Goal: Task Accomplishment & Management: Use online tool/utility

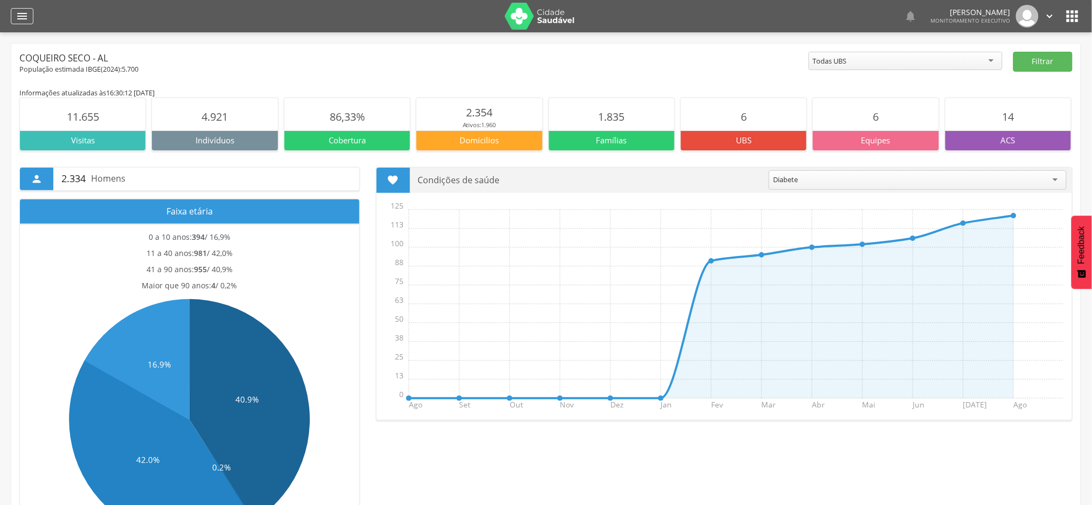
click at [23, 15] on icon "" at bounding box center [22, 16] width 13 height 13
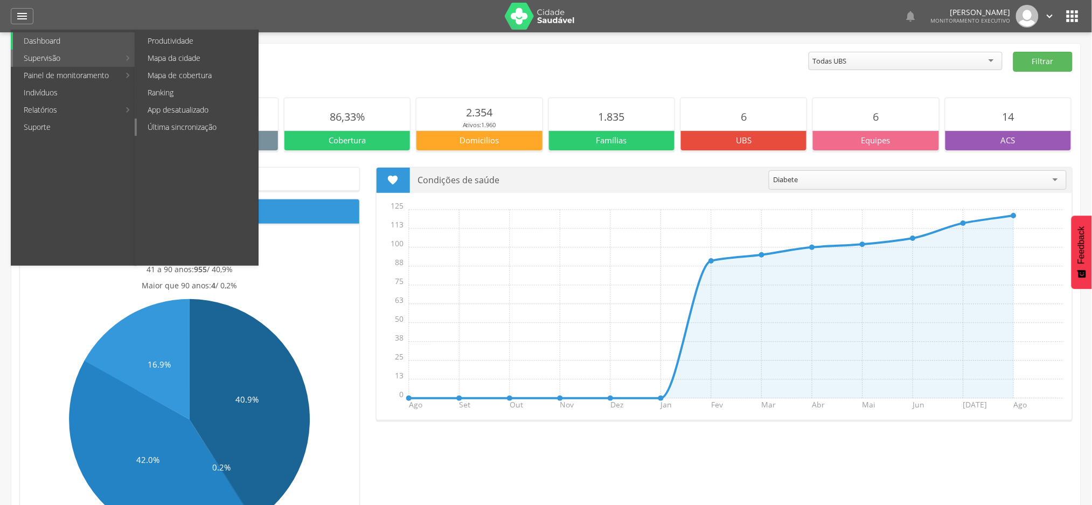
click at [188, 127] on link "Última sincronização" at bounding box center [197, 127] width 121 height 17
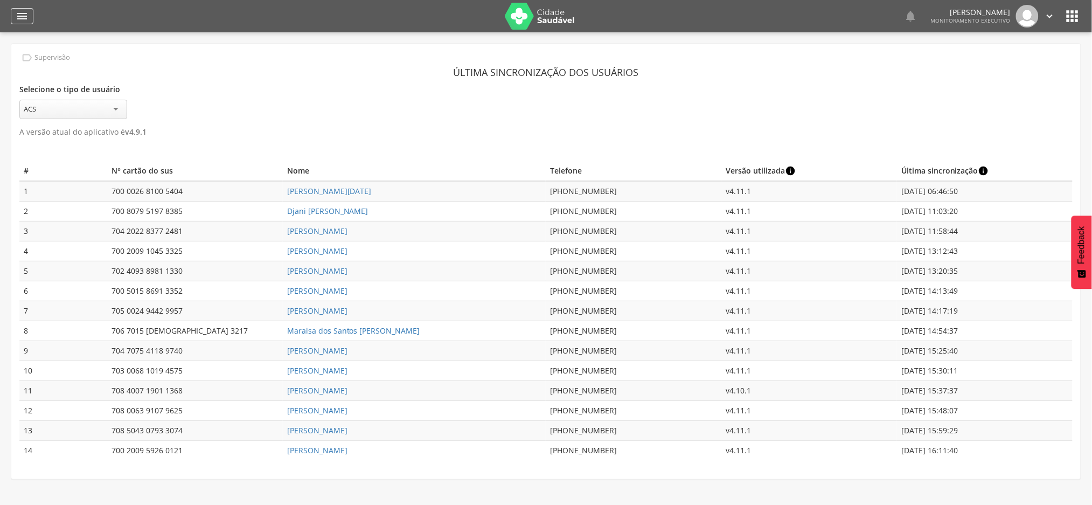
click at [31, 15] on div "" at bounding box center [22, 16] width 23 height 16
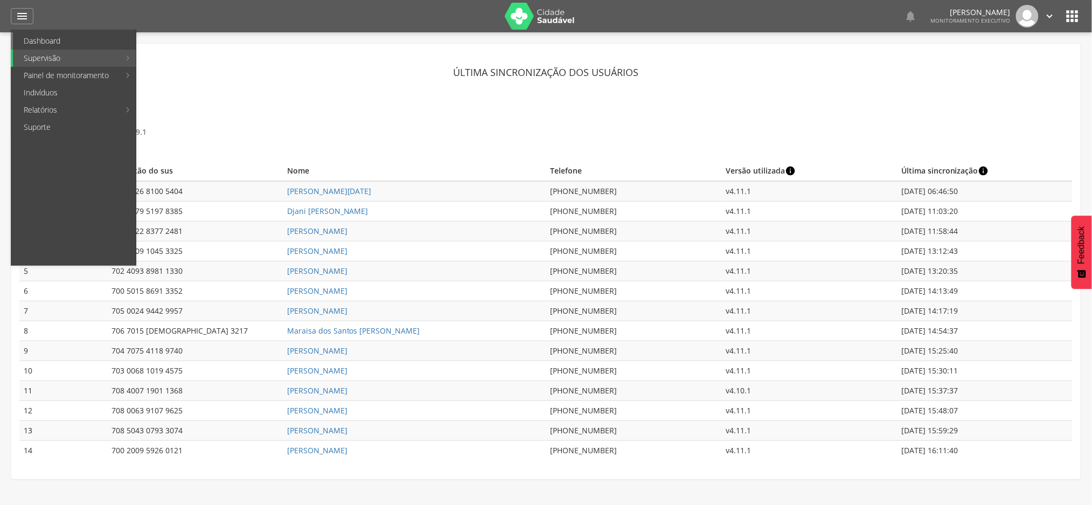
click at [29, 42] on link "Dashboard" at bounding box center [74, 40] width 123 height 17
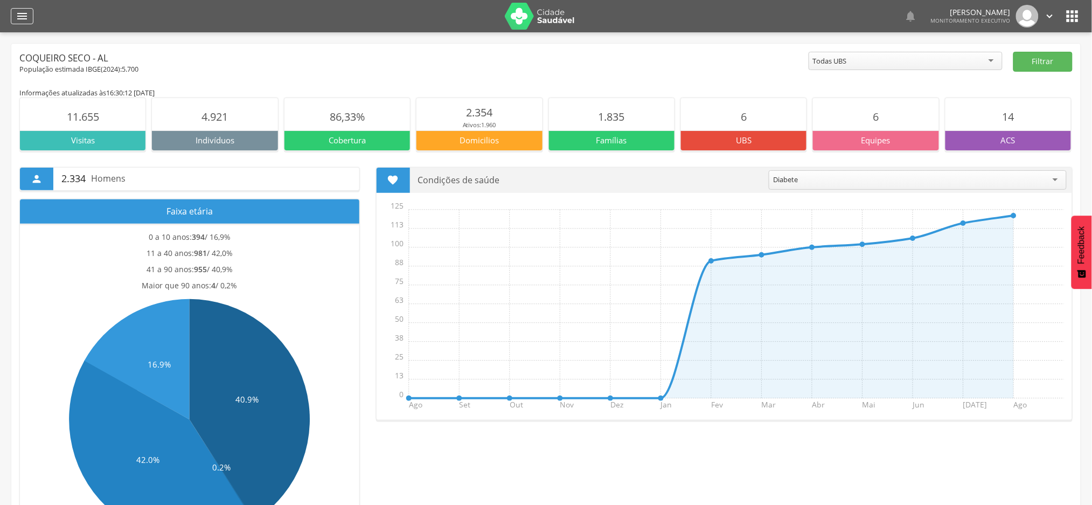
click at [24, 18] on icon "" at bounding box center [22, 16] width 13 height 13
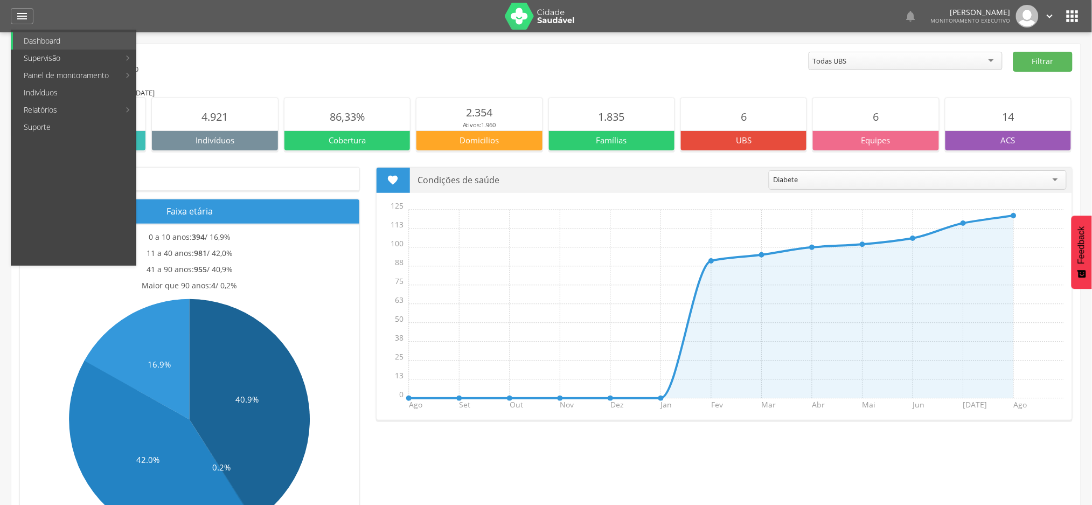
click at [213, 60] on link "Personalizados" at bounding box center [197, 58] width 121 height 17
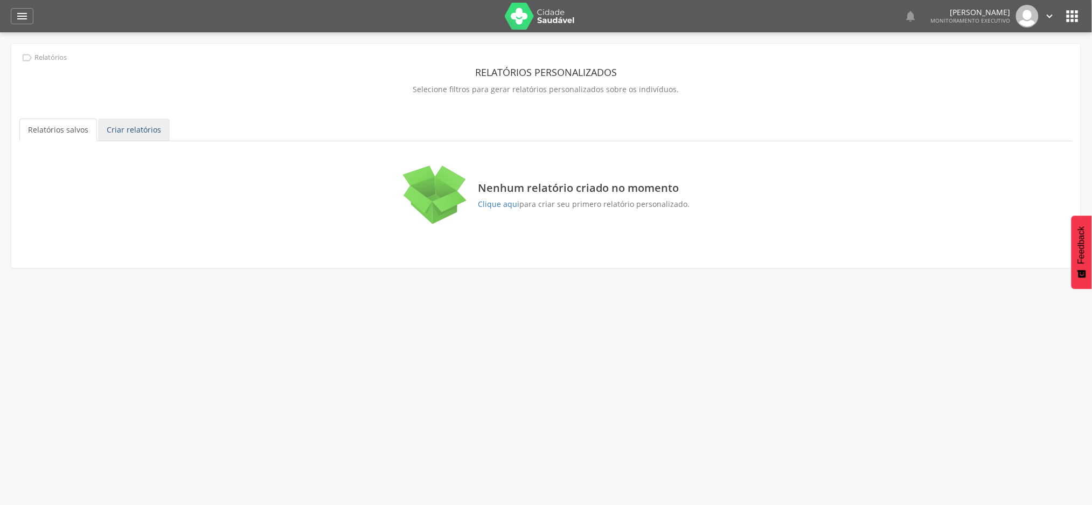
click at [150, 129] on link "Criar relatórios" at bounding box center [134, 130] width 72 height 23
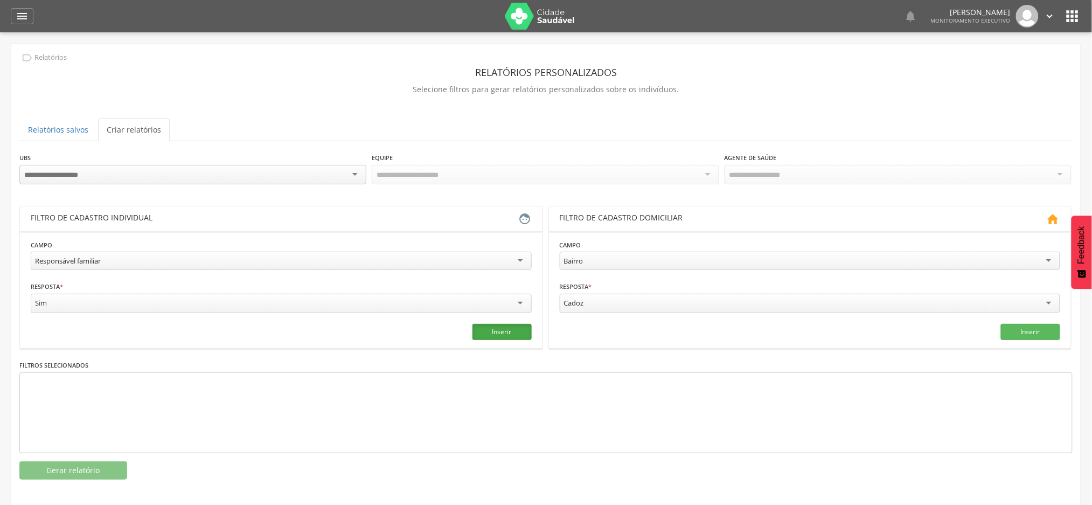
click at [498, 331] on button "Inserir" at bounding box center [502, 332] width 59 height 16
click at [121, 468] on button "Gerar relatório" at bounding box center [73, 470] width 108 height 18
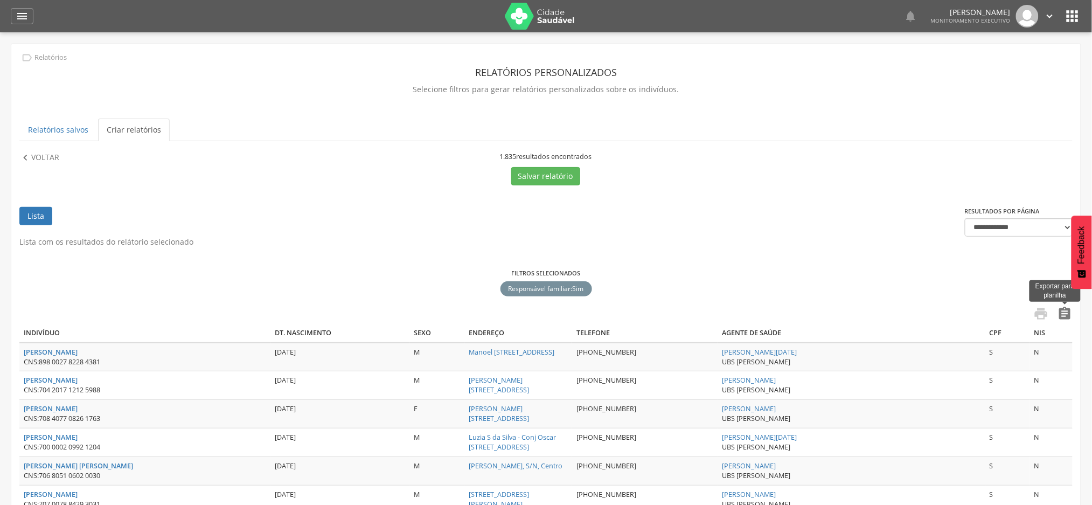
click at [1067, 314] on icon "" at bounding box center [1065, 313] width 15 height 15
click at [32, 158] on p "Voltar" at bounding box center [45, 158] width 28 height 12
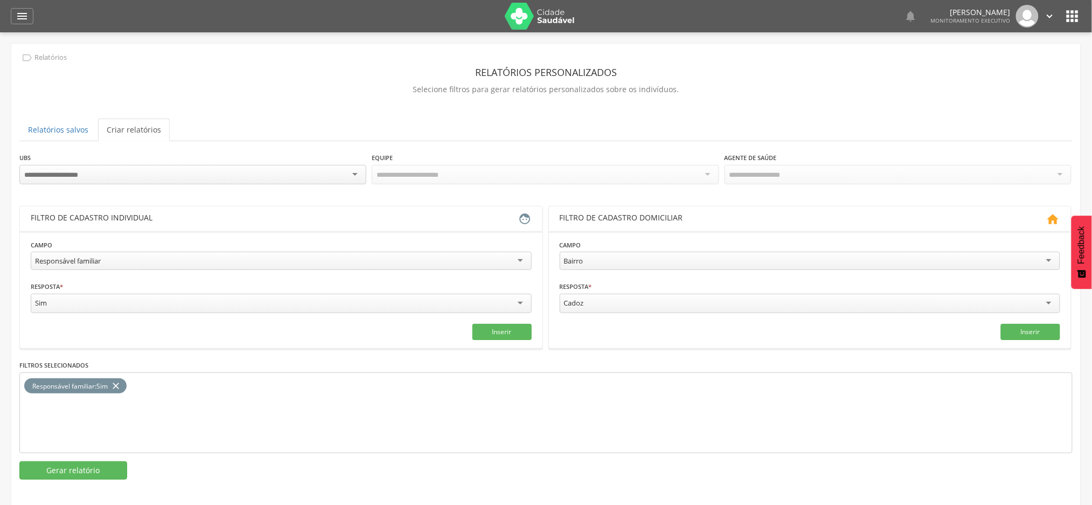
click at [140, 261] on div "Responsável familiar" at bounding box center [281, 261] width 501 height 18
click at [123, 304] on input "text" at bounding box center [154, 303] width 247 height 18
type input "*"
click at [302, 311] on input "text" at bounding box center [406, 303] width 247 height 18
type input "***"
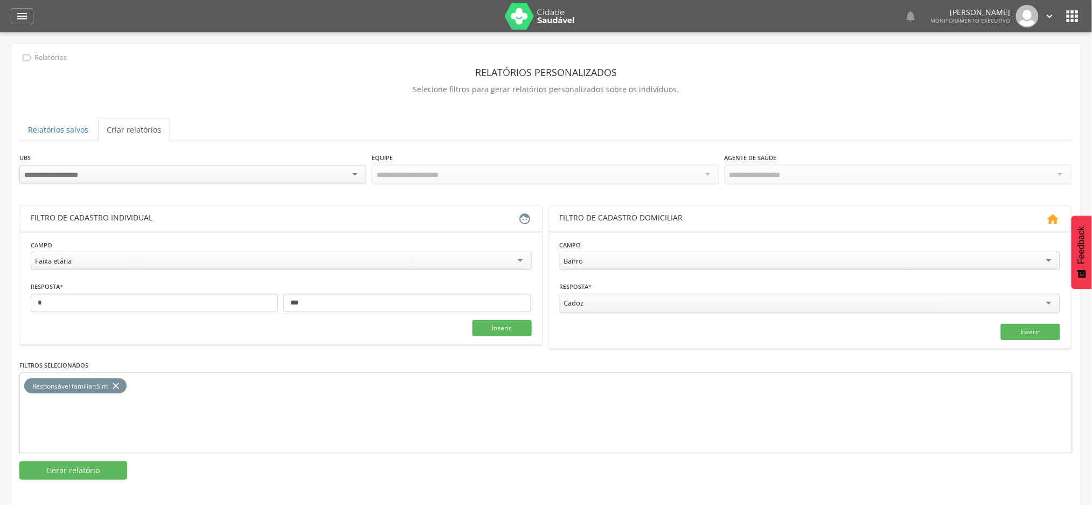
click at [121, 385] on icon "close" at bounding box center [115, 386] width 11 height 16
click at [501, 326] on button "Inserir" at bounding box center [502, 328] width 59 height 16
click at [63, 469] on button "Gerar relatório" at bounding box center [73, 470] width 108 height 18
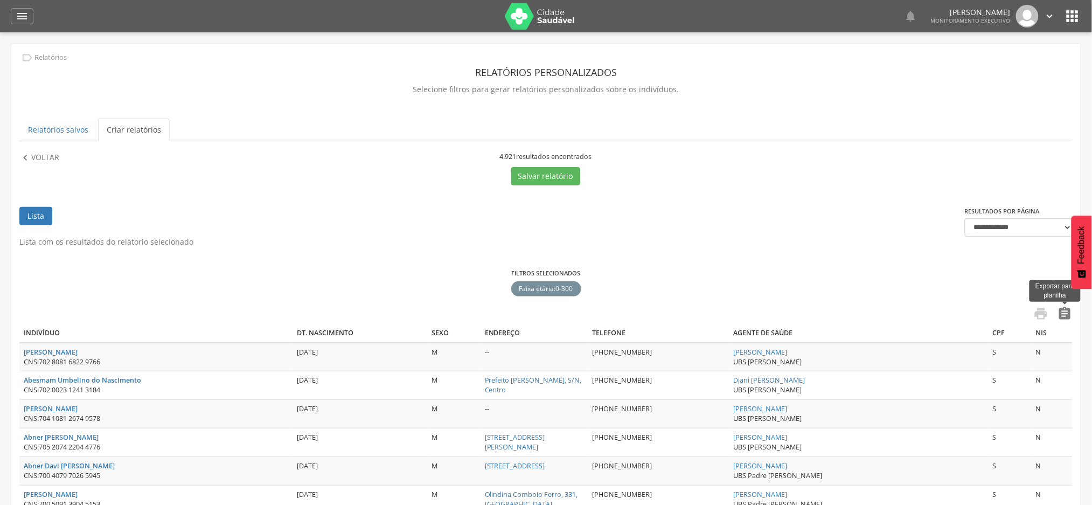
click at [1070, 316] on icon "" at bounding box center [1065, 313] width 15 height 15
